Goal: Navigation & Orientation: Find specific page/section

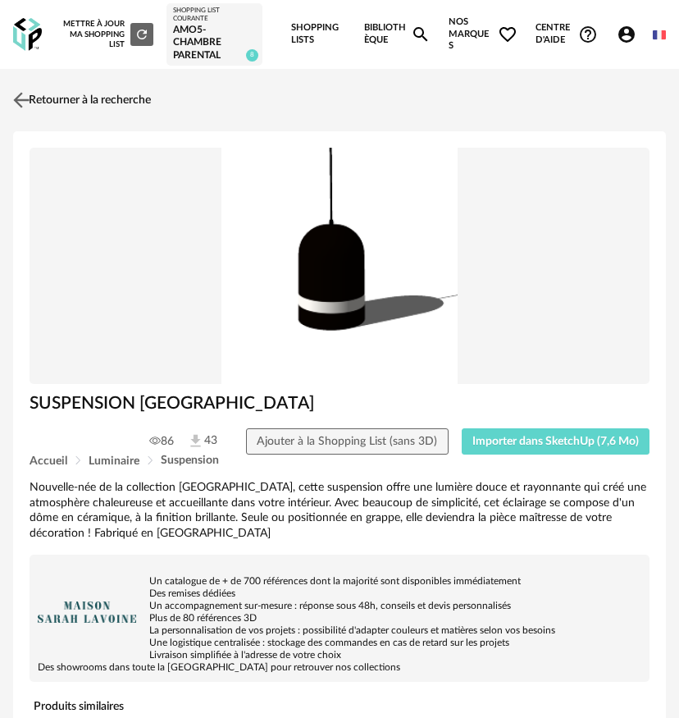
click at [30, 103] on img at bounding box center [22, 100] width 24 height 24
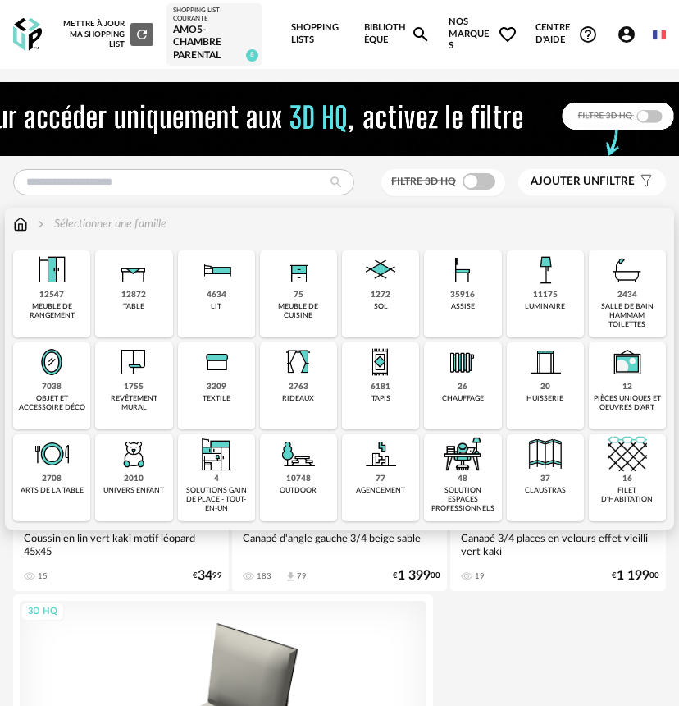
click at [623, 299] on div "2434" at bounding box center [628, 295] width 20 height 11
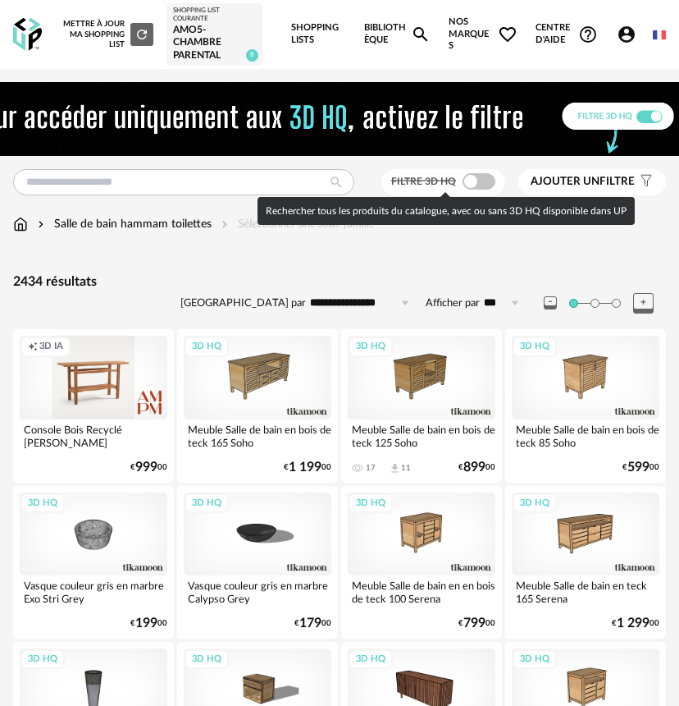
click at [479, 173] on span at bounding box center [479, 181] width 33 height 16
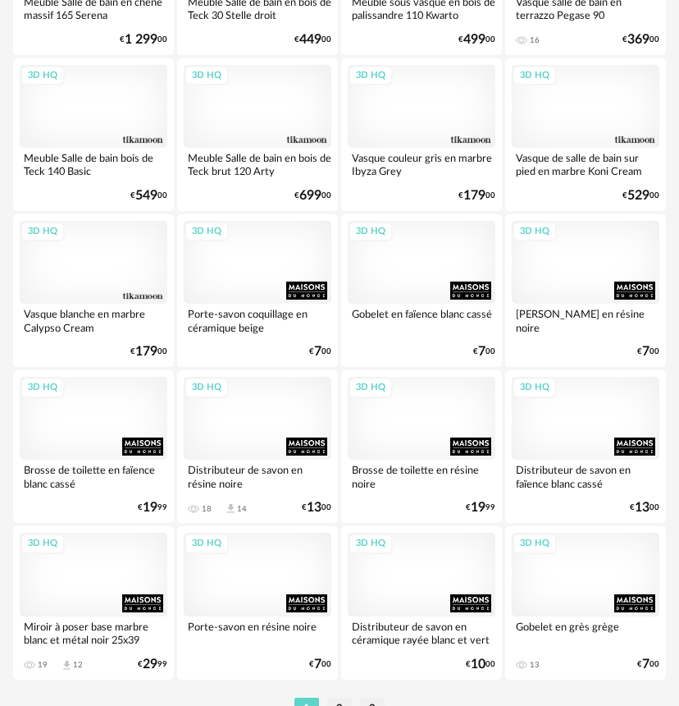
scroll to position [3613, 0]
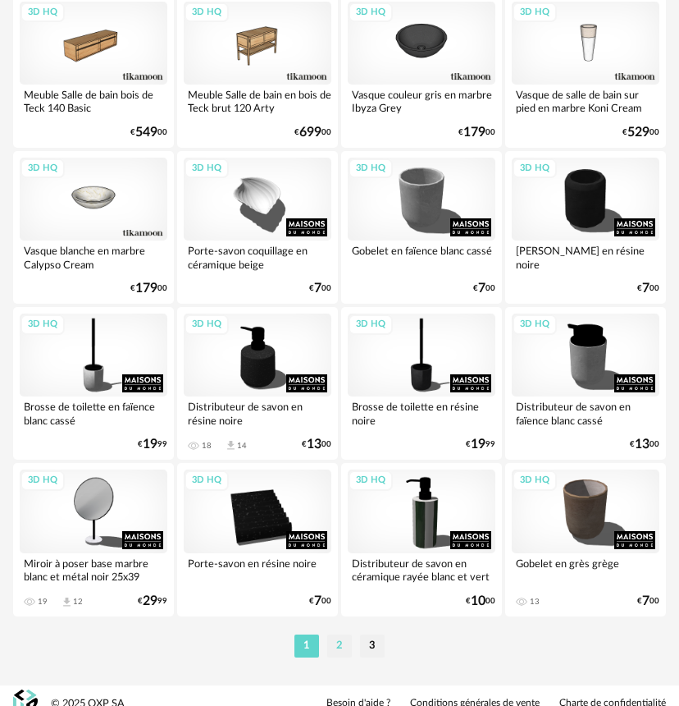
click at [335, 646] on li "2" at bounding box center [339, 645] width 25 height 23
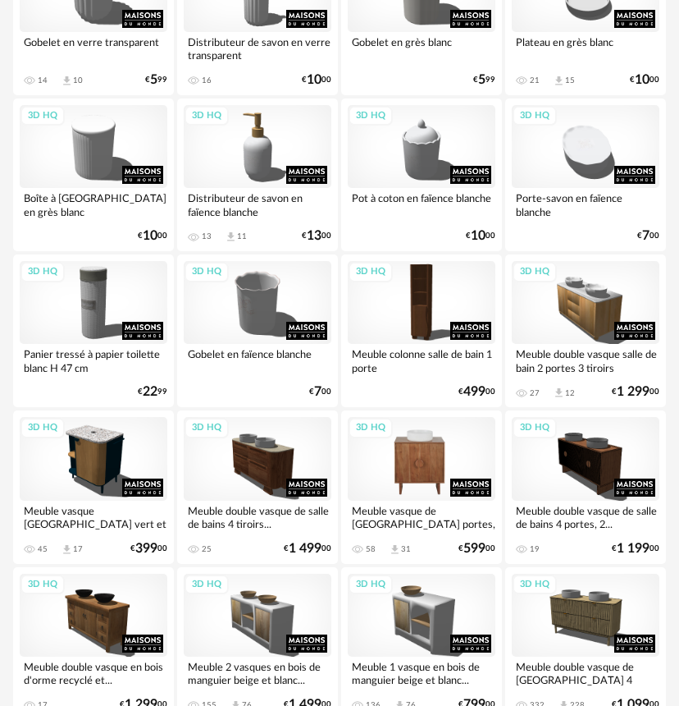
scroll to position [659, 0]
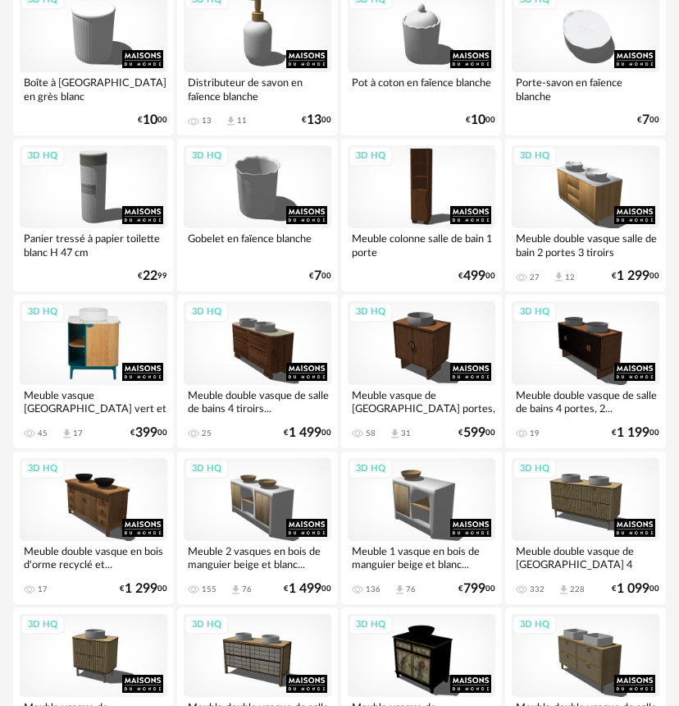
click at [72, 341] on div "3D HQ" at bounding box center [94, 342] width 148 height 83
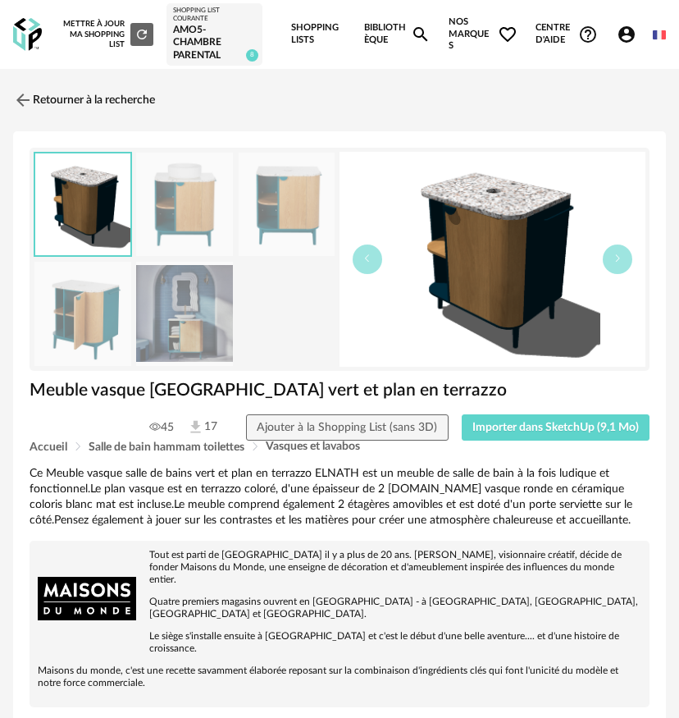
click at [193, 209] on img at bounding box center [184, 205] width 97 height 104
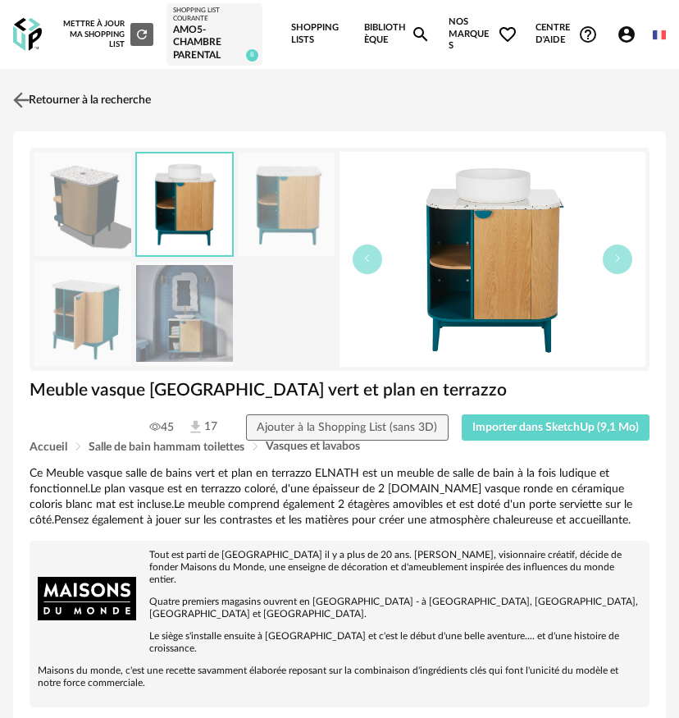
click at [21, 97] on img at bounding box center [22, 100] width 24 height 24
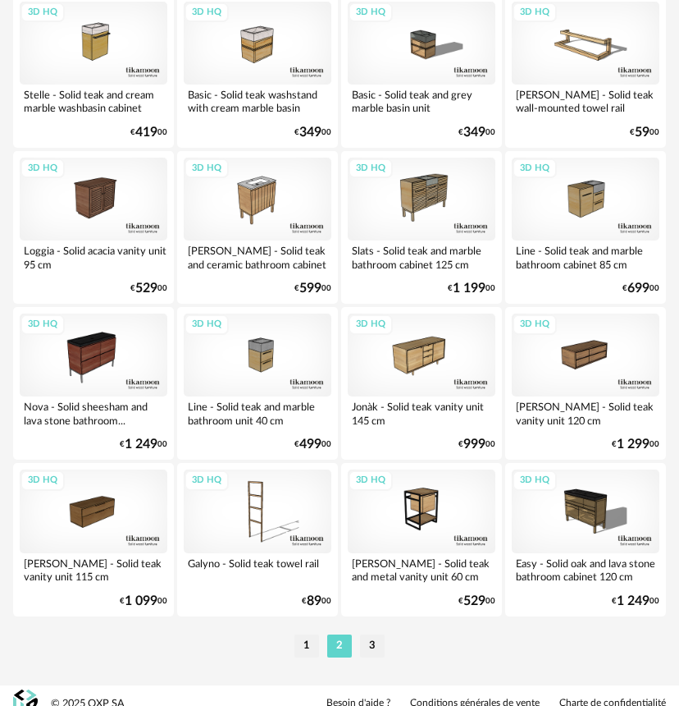
scroll to position [3629, 0]
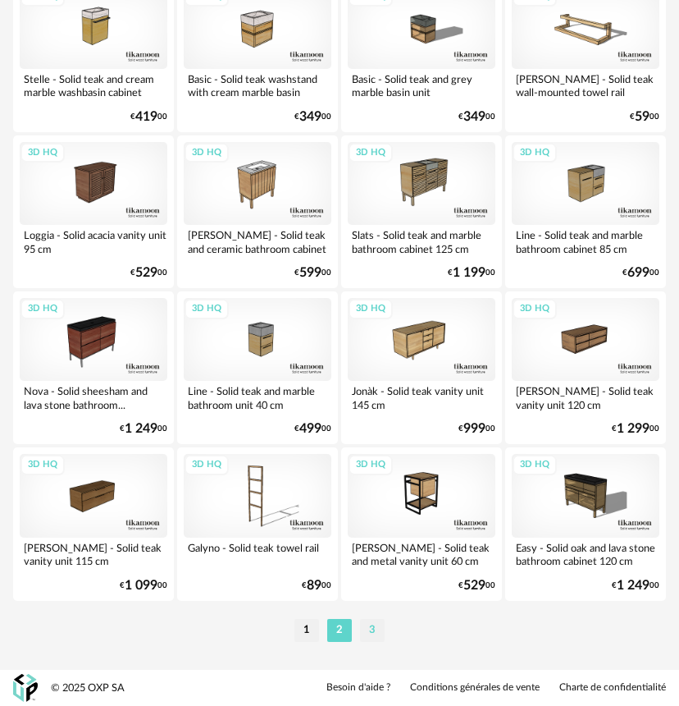
click at [374, 628] on li "3" at bounding box center [372, 630] width 25 height 23
